Goal: Find specific page/section: Find specific page/section

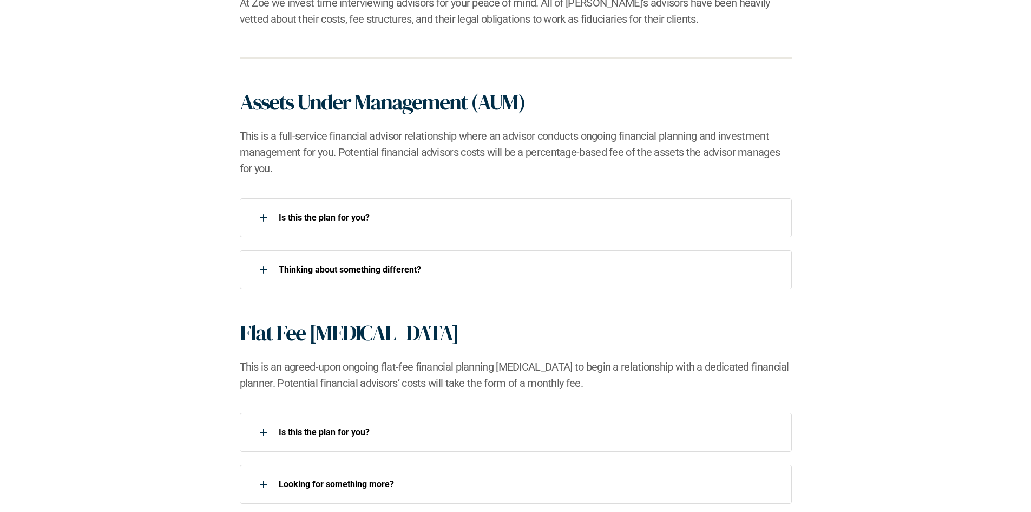
scroll to position [650, 0]
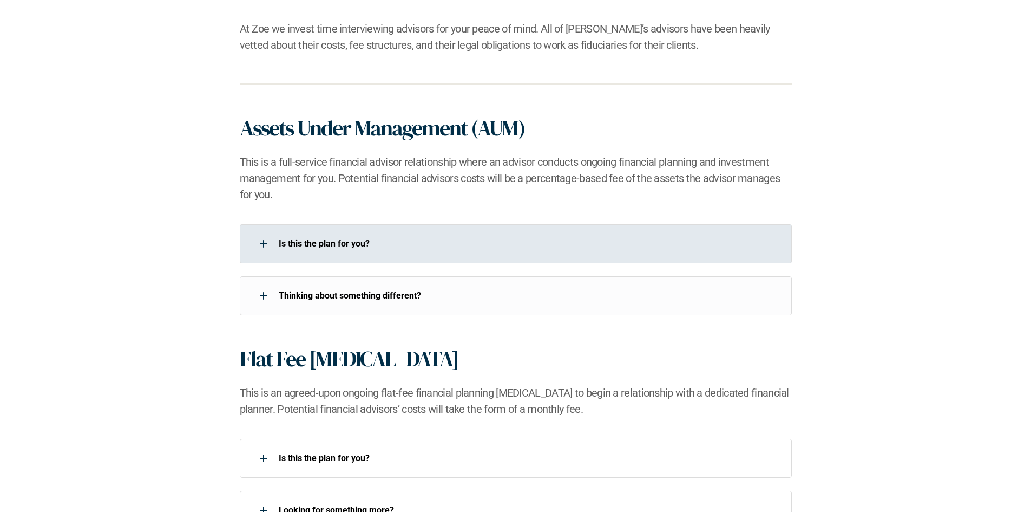
click at [338, 250] on div "Is this the plan for you?​" at bounding box center [509, 244] width 538 height 22
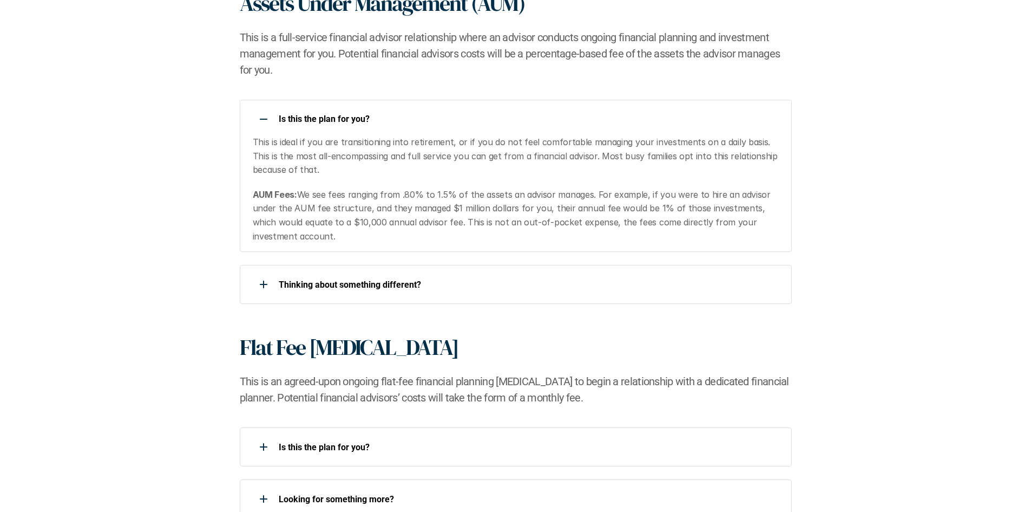
scroll to position [595, 0]
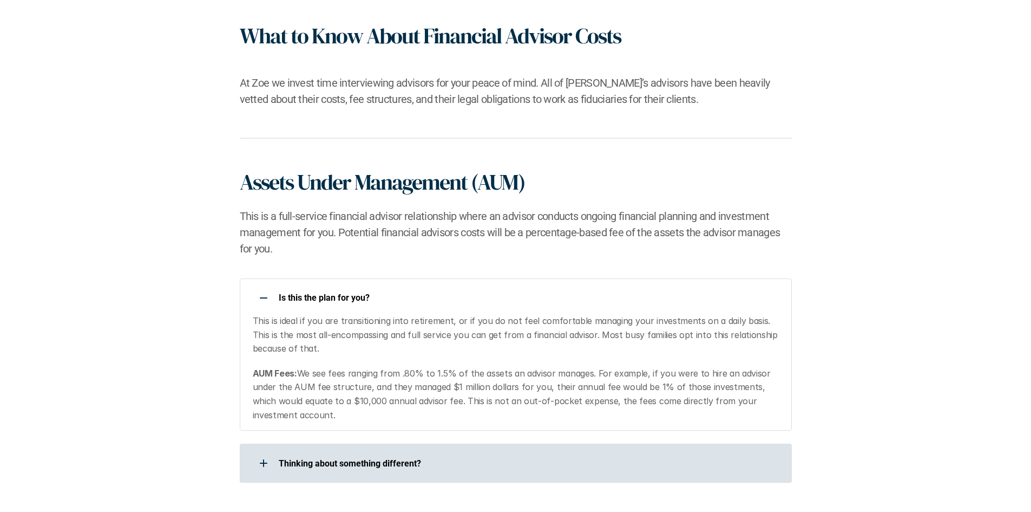
click at [281, 463] on p "​Thinking about something different?​" at bounding box center [528, 463] width 499 height 10
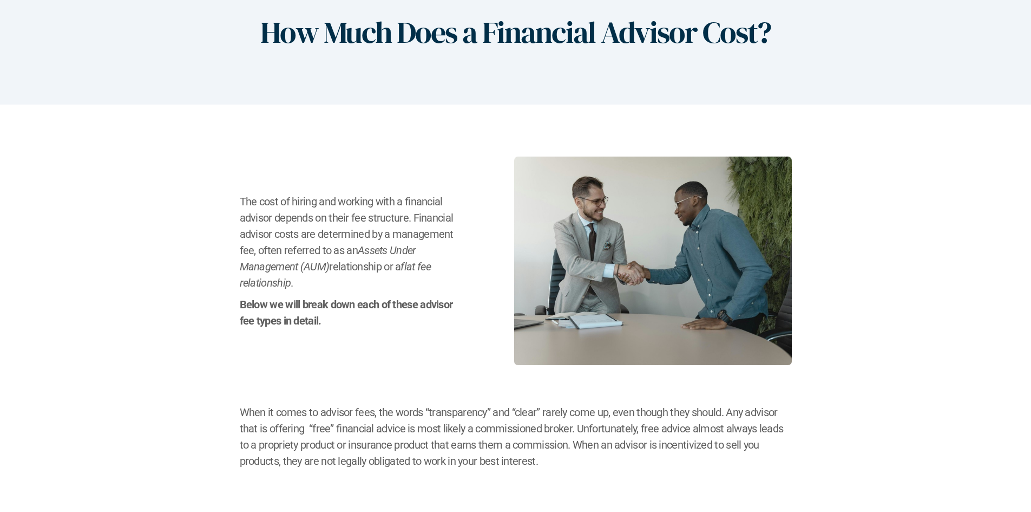
scroll to position [0, 0]
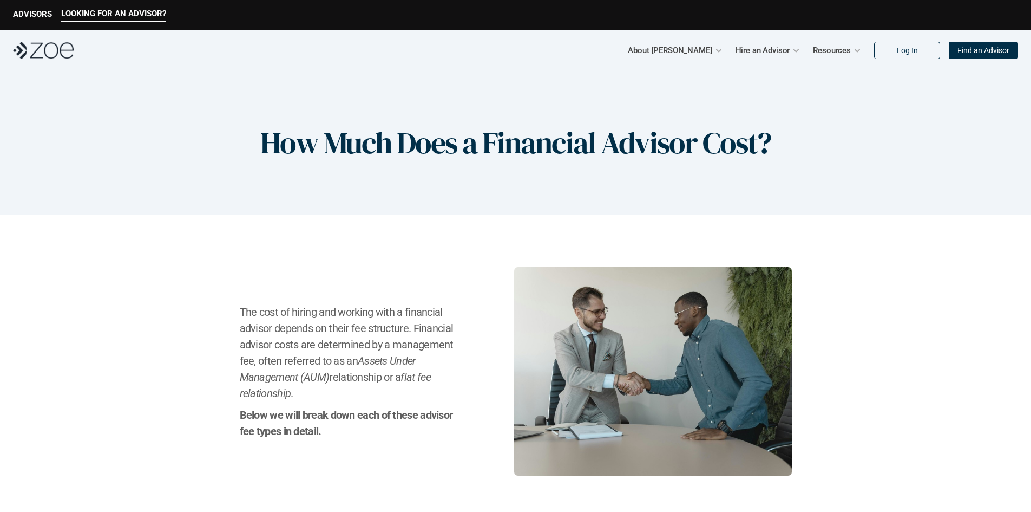
click at [54, 48] on img at bounding box center [43, 50] width 61 height 17
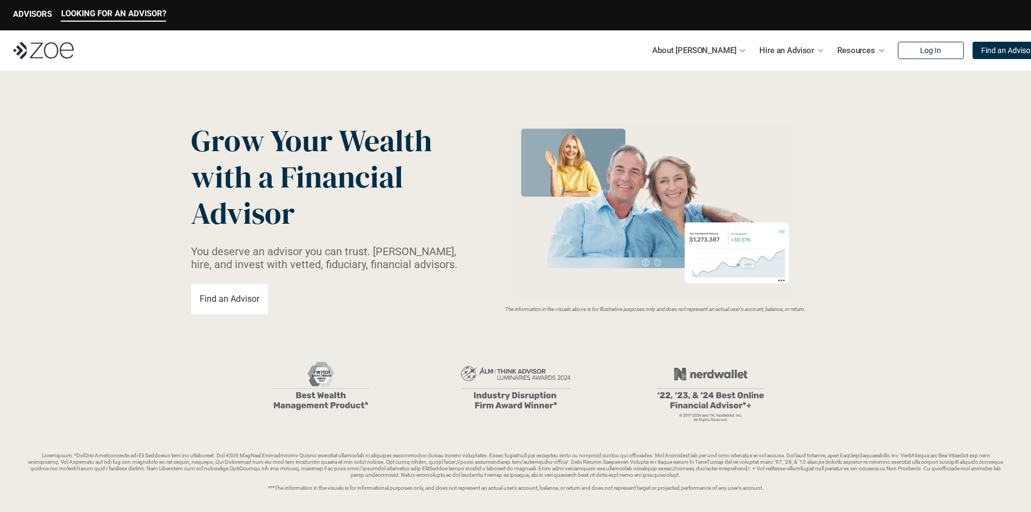
click at [49, 8] on div "LOOKING FOR AN ADVISOR? ADVISORS" at bounding box center [515, 15] width 1031 height 30
click at [40, 11] on p "ADVISORS" at bounding box center [32, 14] width 39 height 10
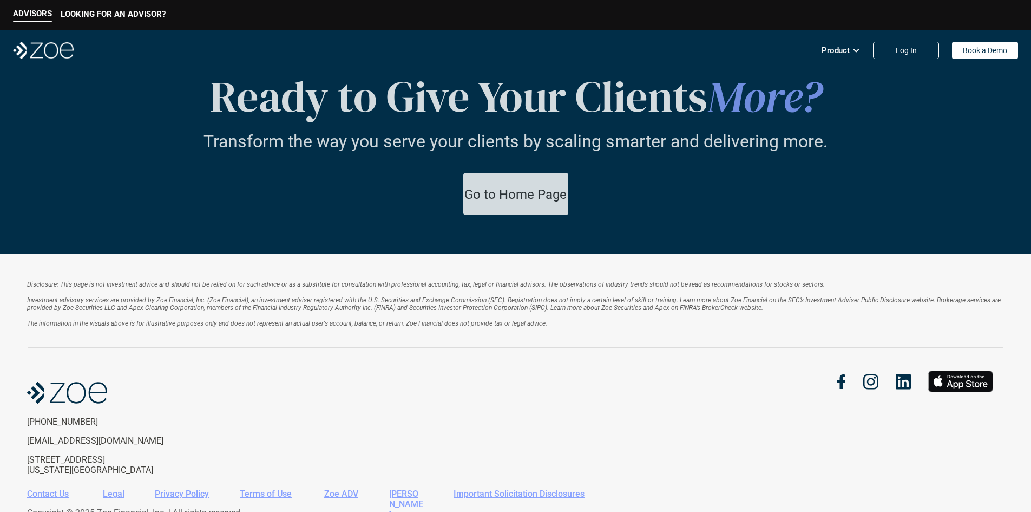
scroll to position [1860, 0]
